Goal: Task Accomplishment & Management: Manage account settings

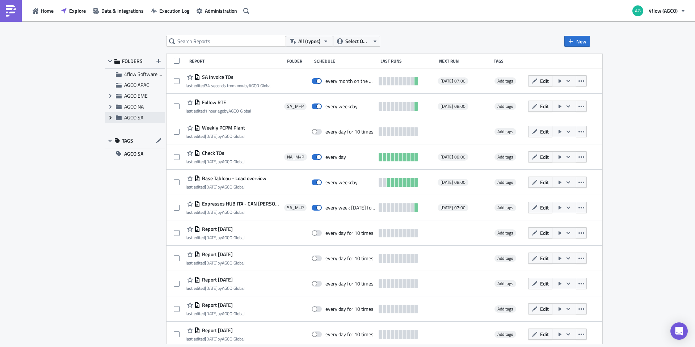
click at [110, 118] on icon "Expand group" at bounding box center [110, 118] width 6 height 6
click at [149, 141] on span "SA_M+P" at bounding box center [141, 139] width 19 height 8
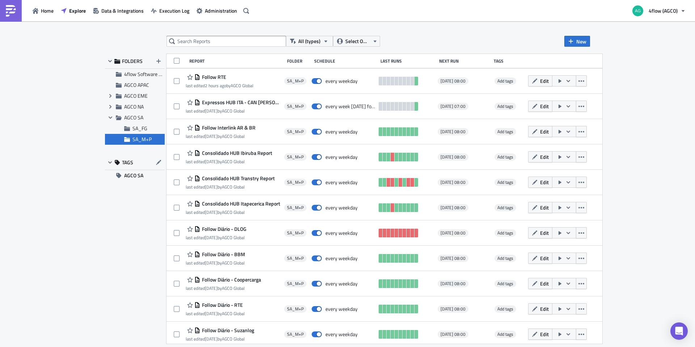
click at [135, 59] on span "FOLDERS" at bounding box center [132, 61] width 21 height 7
click at [137, 72] on span "4flow Software KAM" at bounding box center [146, 74] width 44 height 8
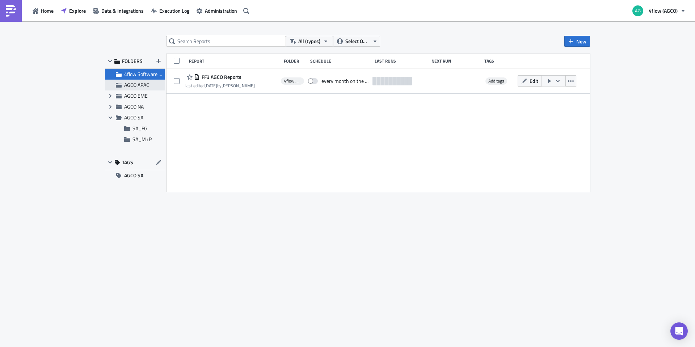
click at [144, 80] on div "AGCO APAC" at bounding box center [135, 85] width 60 height 11
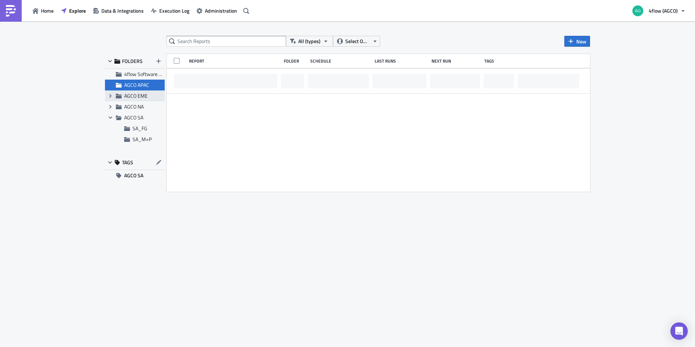
click at [143, 95] on span "AGCO EME" at bounding box center [136, 96] width 24 height 8
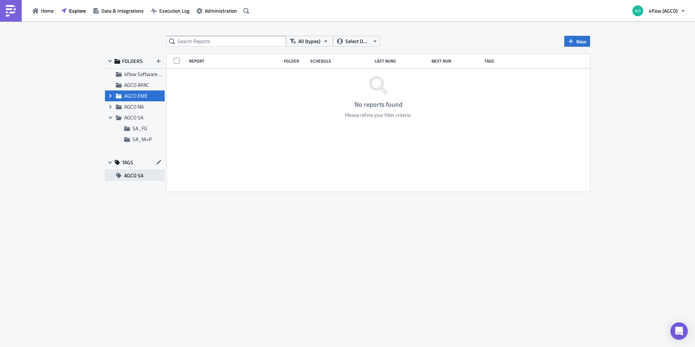
click at [137, 177] on span "AGCO SA" at bounding box center [133, 175] width 19 height 11
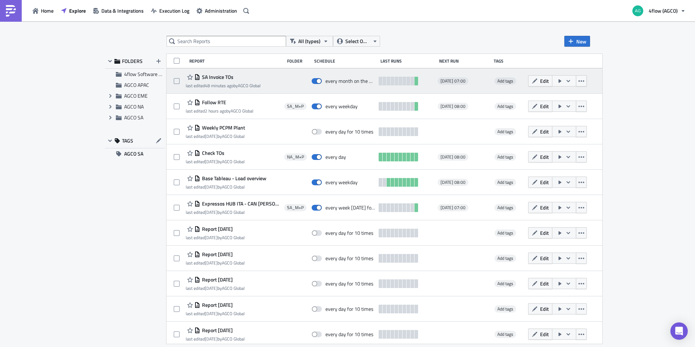
click at [300, 82] on div at bounding box center [296, 81] width 24 height 14
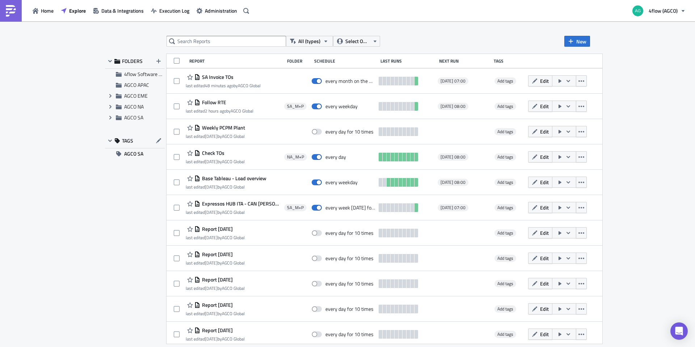
click at [302, 60] on div "Folder" at bounding box center [299, 60] width 24 height 5
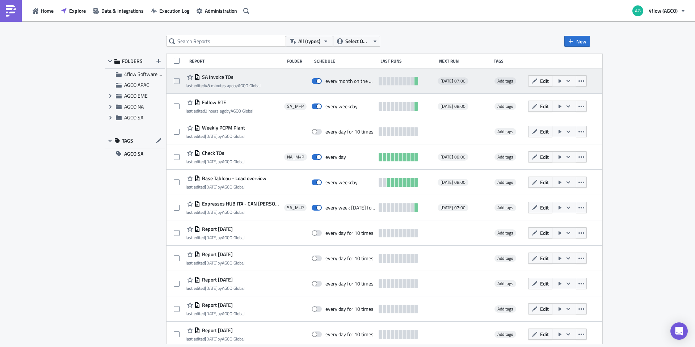
click at [292, 88] on div "SA Invoice TOs last edited 48 minutes ago by AGCO Global every month on the 1st…" at bounding box center [384, 80] width 436 height 25
drag, startPoint x: 297, startPoint y: 88, endPoint x: 275, endPoint y: 77, distance: 24.9
click at [275, 77] on div "SA Invoice TOs last edited 48 minutes ago by AGCO Global" at bounding box center [233, 81] width 95 height 14
click at [584, 81] on icon "button" at bounding box center [581, 81] width 6 height 6
click at [267, 84] on div "SA Invoice TOs last edited 48 minutes ago by AGCO Global" at bounding box center [233, 81] width 95 height 14
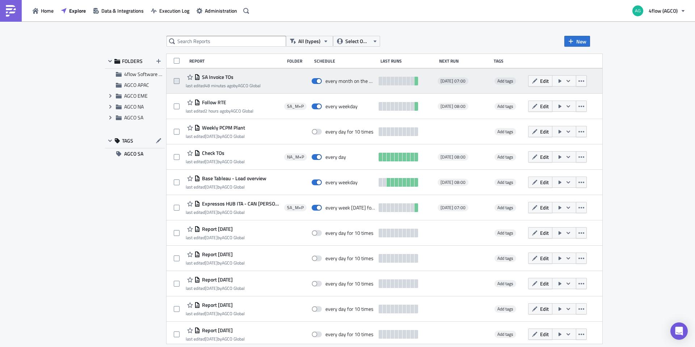
click at [179, 81] on label at bounding box center [178, 81] width 9 height 7
click at [179, 81] on input "checkbox" at bounding box center [177, 81] width 5 height 5
checkbox input "true"
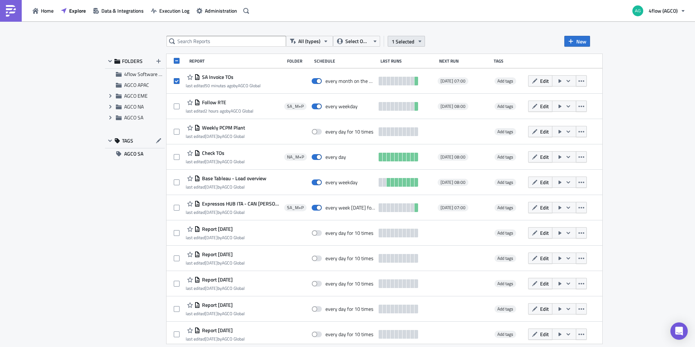
click at [418, 43] on icon "button" at bounding box center [420, 41] width 6 height 6
click at [350, 35] on div "Move to folder" at bounding box center [350, 33] width 48 height 7
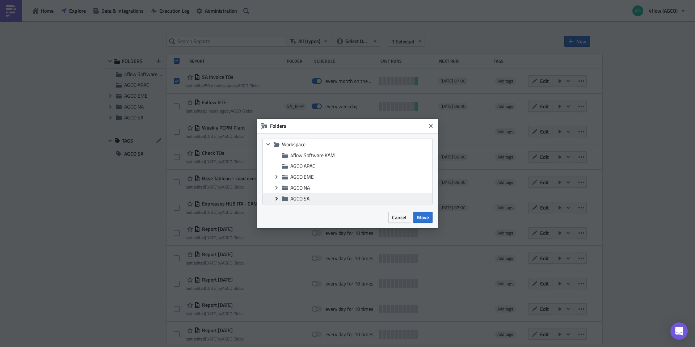
click at [276, 199] on icon "Expand group" at bounding box center [276, 199] width 6 height 6
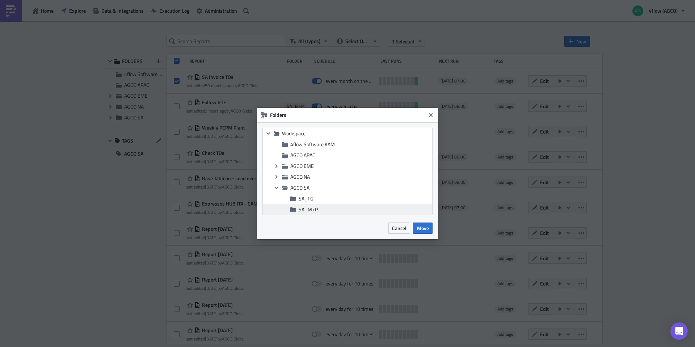
click at [315, 208] on span "SA_M+P" at bounding box center [307, 209] width 19 height 8
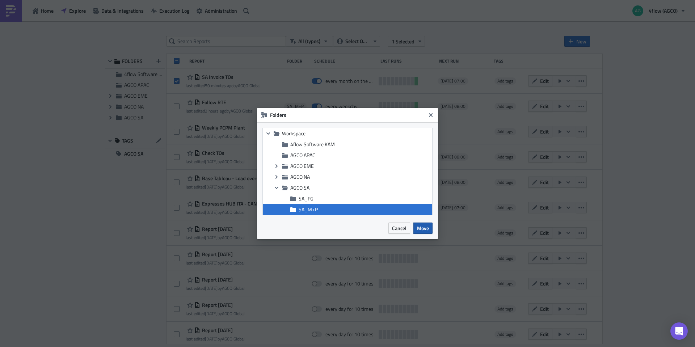
click at [424, 227] on span "Move" at bounding box center [423, 228] width 12 height 8
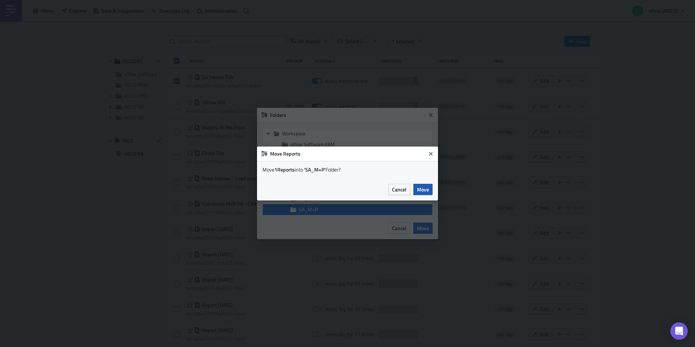
click at [422, 189] on span "Move" at bounding box center [423, 190] width 12 height 8
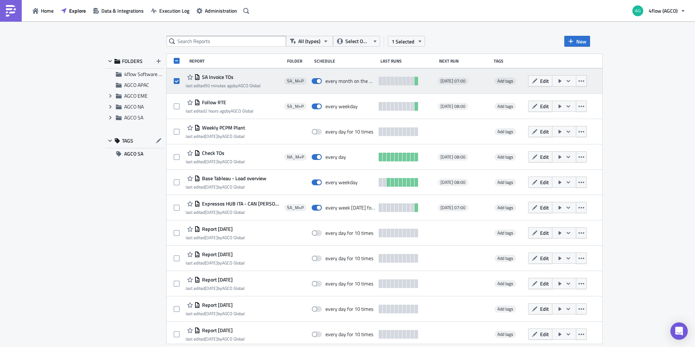
click at [563, 80] on icon "button" at bounding box center [560, 81] width 6 height 6
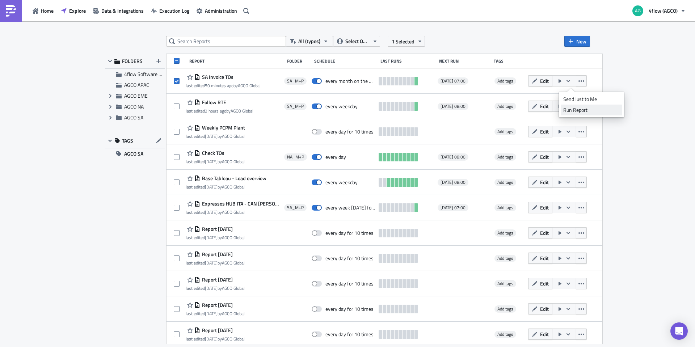
click at [586, 109] on div "Run Report" at bounding box center [591, 109] width 56 height 7
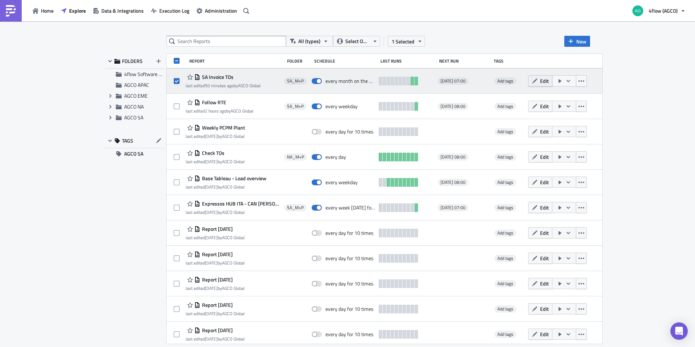
click at [548, 80] on span "Edit" at bounding box center [544, 81] width 9 height 8
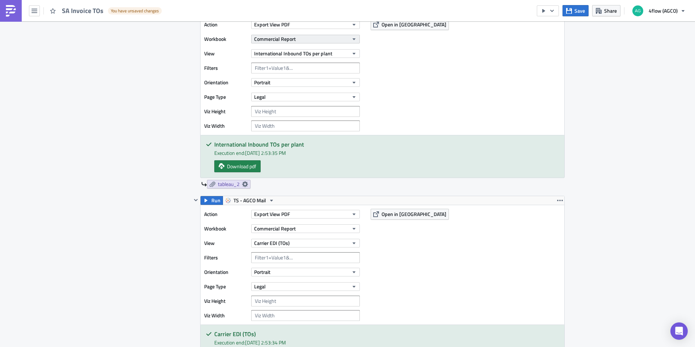
scroll to position [398, 0]
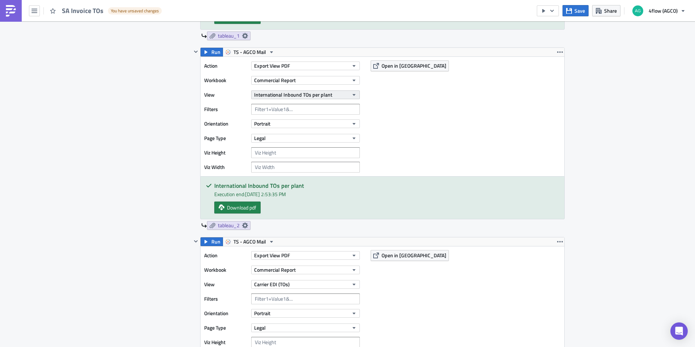
click at [296, 96] on span "International Inbound TOs per plant" at bounding box center [293, 95] width 78 height 8
click at [409, 110] on div "Action Export View PDF Workbook Commercial Report View International Inbound TO…" at bounding box center [382, 116] width 364 height 119
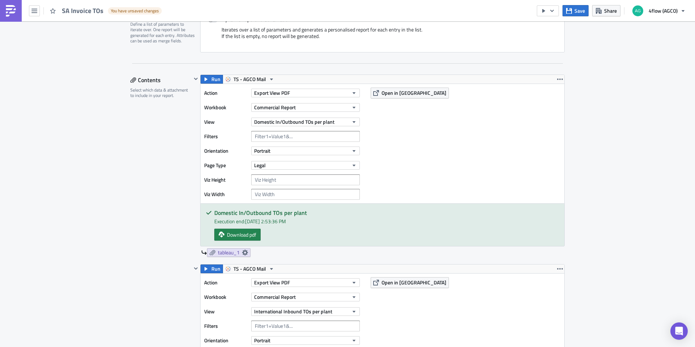
scroll to position [181, 0]
click at [322, 120] on span "Domestic In/Outbound TOs per plant" at bounding box center [294, 122] width 80 height 8
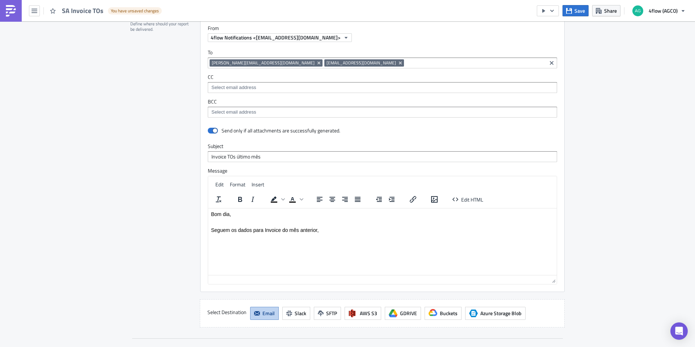
scroll to position [1229, 0]
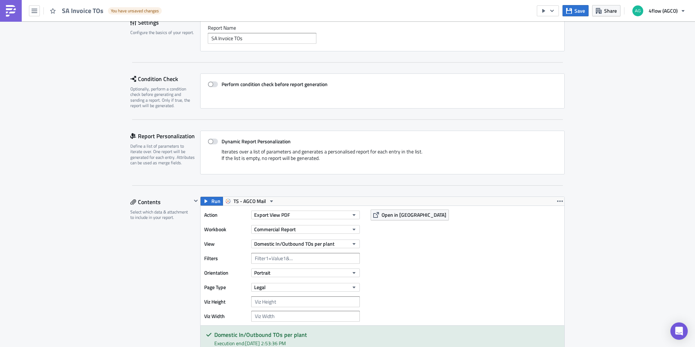
scroll to position [0, 0]
